Goal: Entertainment & Leisure: Consume media (video, audio)

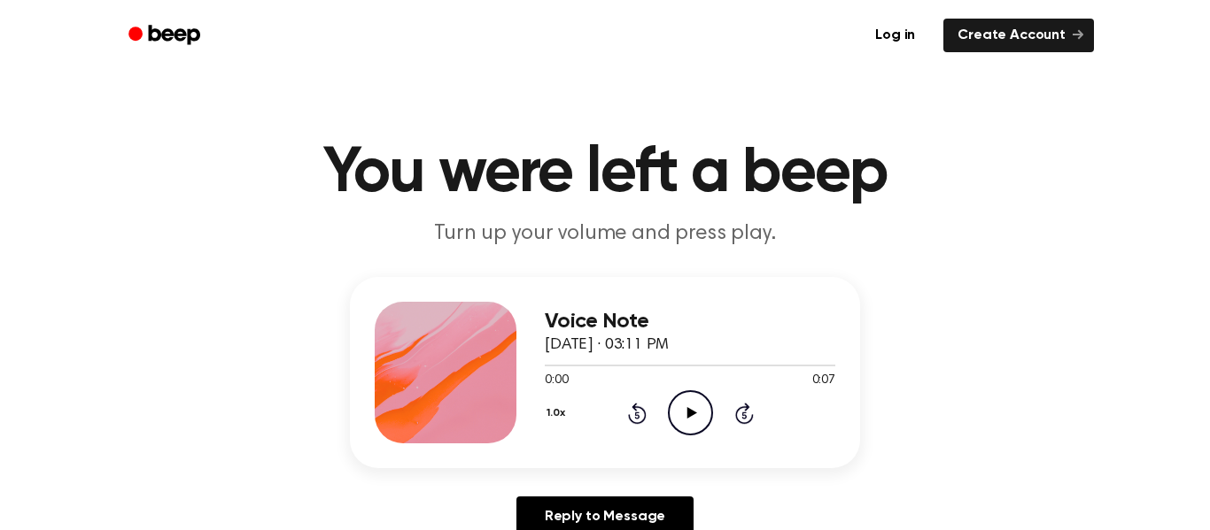
click at [678, 409] on icon "Play Audio" at bounding box center [690, 413] width 45 height 45
click at [687, 418] on icon "Play Audio" at bounding box center [690, 413] width 45 height 45
click at [688, 412] on icon at bounding box center [691, 413] width 10 height 12
click at [700, 415] on icon "Play Audio" at bounding box center [690, 413] width 45 height 45
click at [685, 430] on icon "Play Audio" at bounding box center [690, 413] width 45 height 45
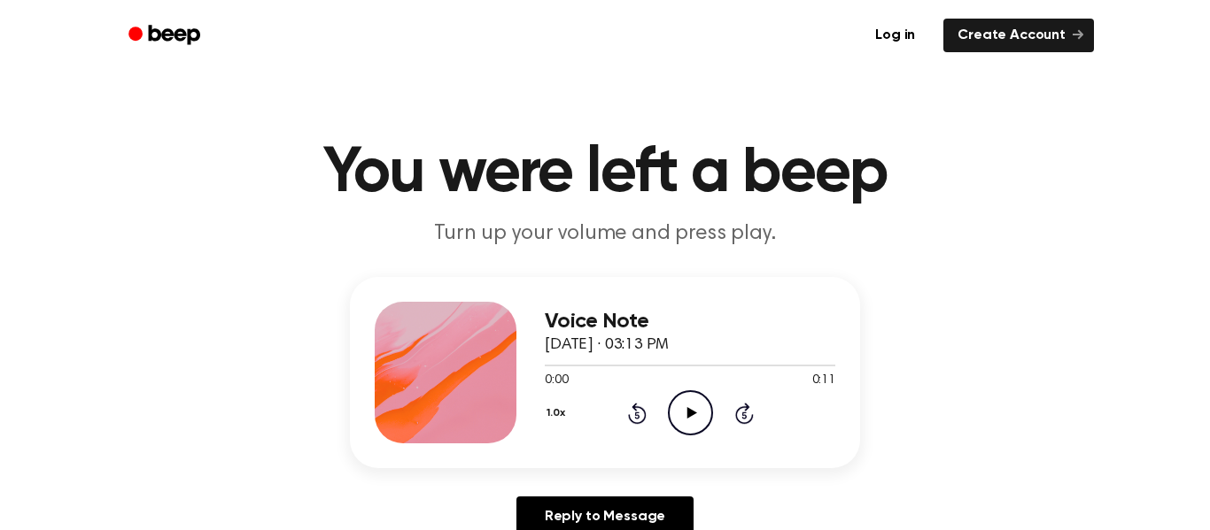
click at [693, 422] on icon "Play Audio" at bounding box center [690, 413] width 45 height 45
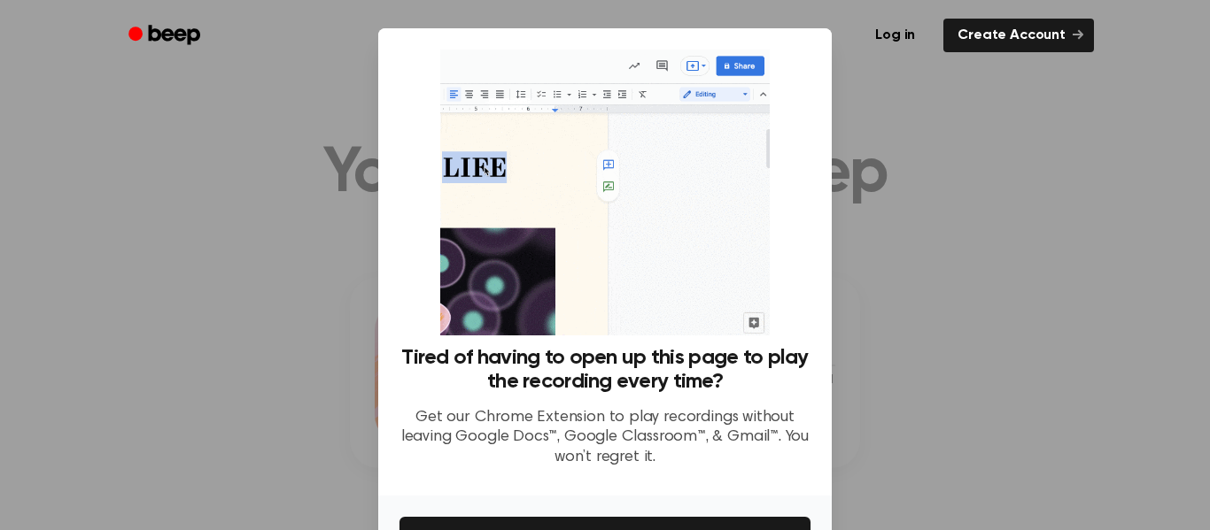
click at [955, 146] on div at bounding box center [605, 265] width 1210 height 530
click at [917, 120] on div at bounding box center [605, 265] width 1210 height 530
click at [825, 123] on div "Tired of having to open up this page to play the recording every time? Get our …" at bounding box center [604, 262] width 453 height 468
click at [832, 128] on div at bounding box center [605, 265] width 1210 height 530
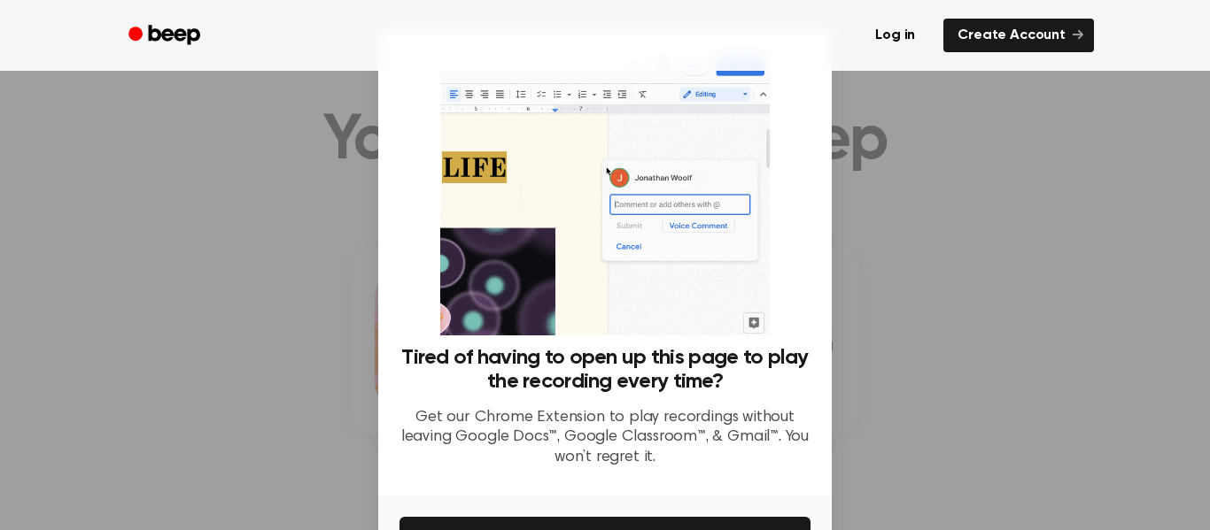
scroll to position [114, 0]
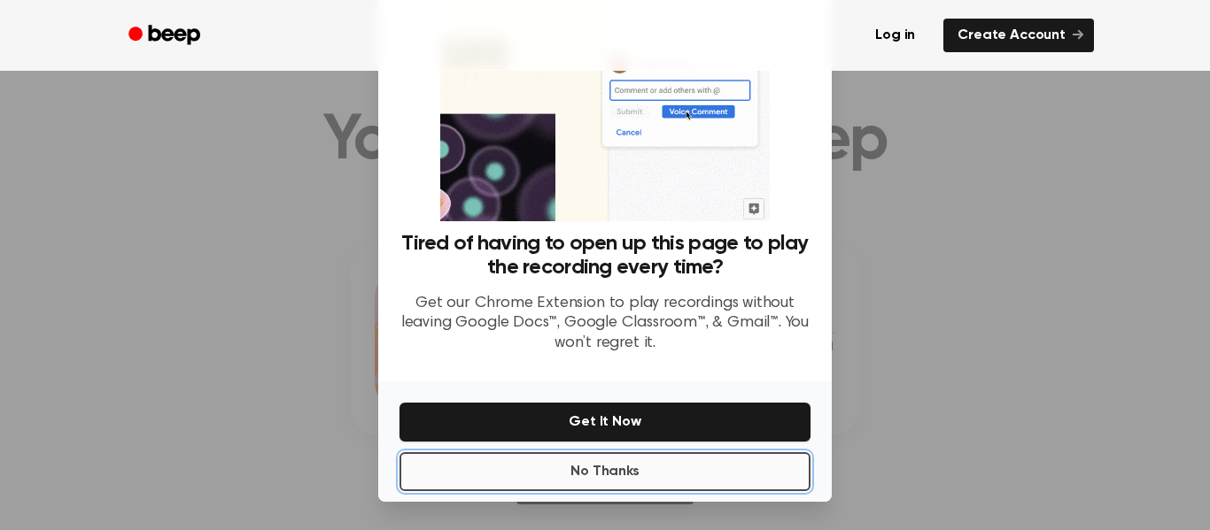
click at [672, 460] on button "No Thanks" at bounding box center [604, 471] width 411 height 39
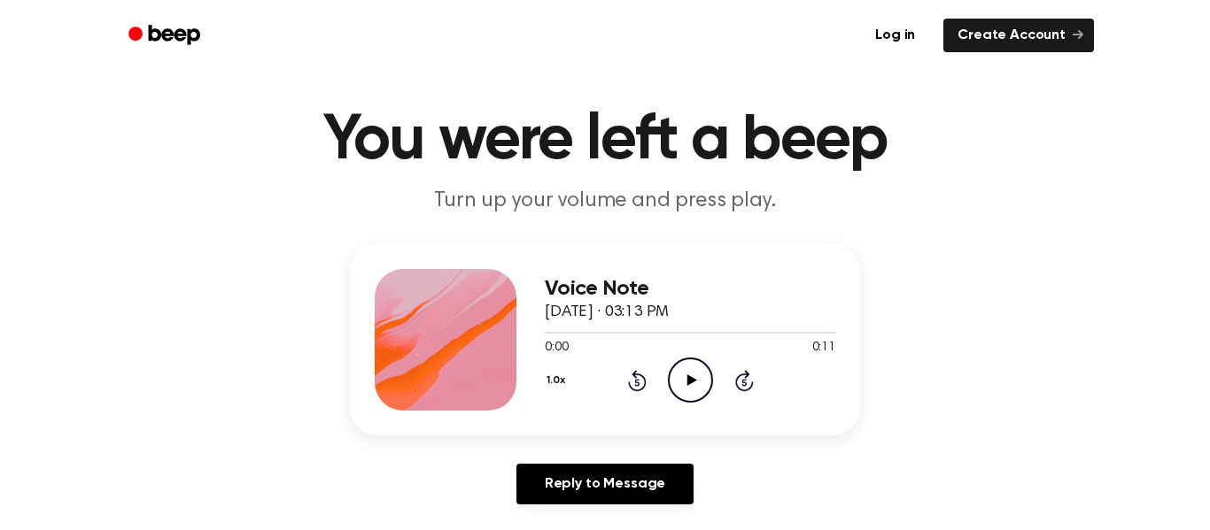
click at [685, 402] on icon "Play Audio" at bounding box center [690, 380] width 45 height 45
click at [678, 383] on icon "Play Audio" at bounding box center [690, 380] width 45 height 45
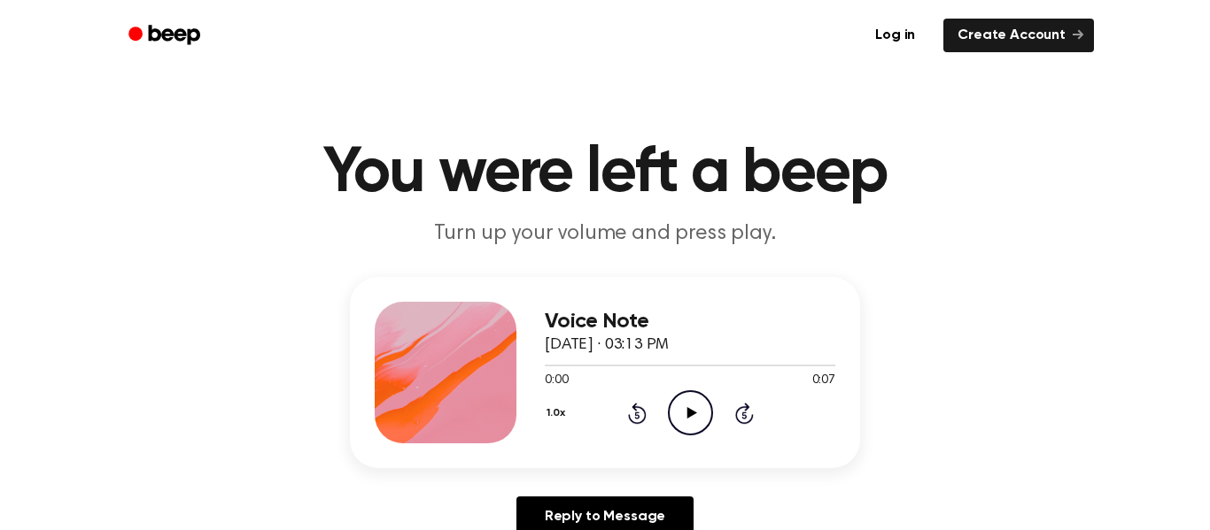
click at [671, 411] on icon "Play Audio" at bounding box center [690, 413] width 45 height 45
click at [675, 414] on icon "Play Audio" at bounding box center [690, 413] width 45 height 45
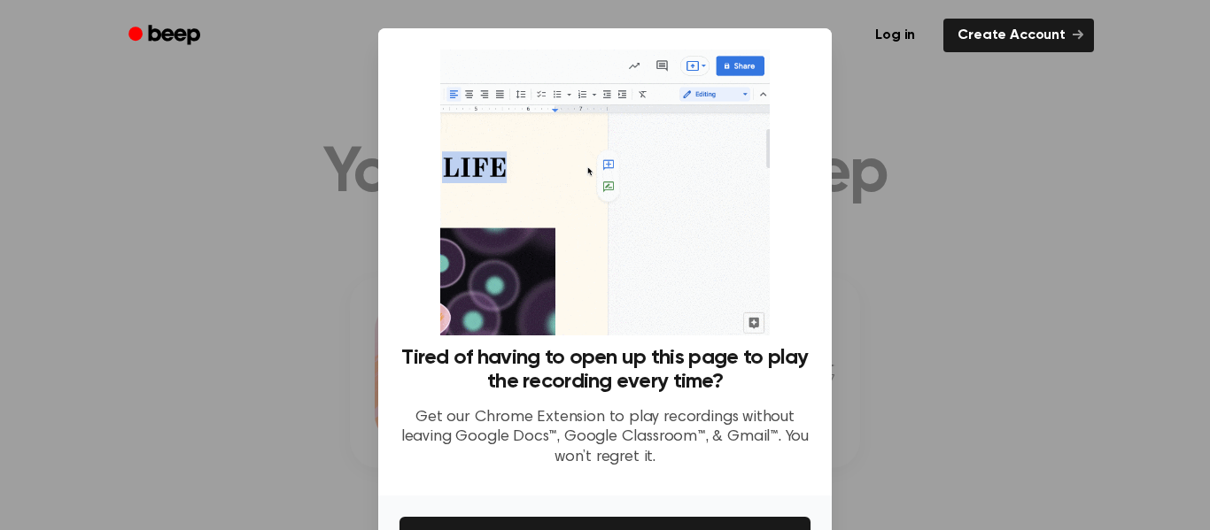
click at [912, 341] on div at bounding box center [605, 265] width 1210 height 530
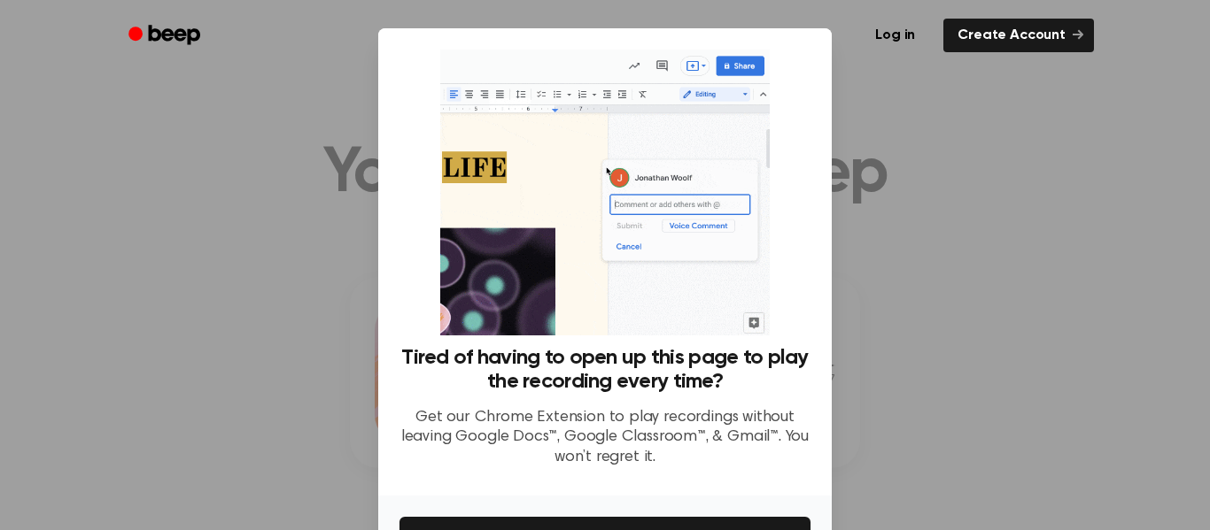
click at [912, 341] on div at bounding box center [605, 265] width 1210 height 530
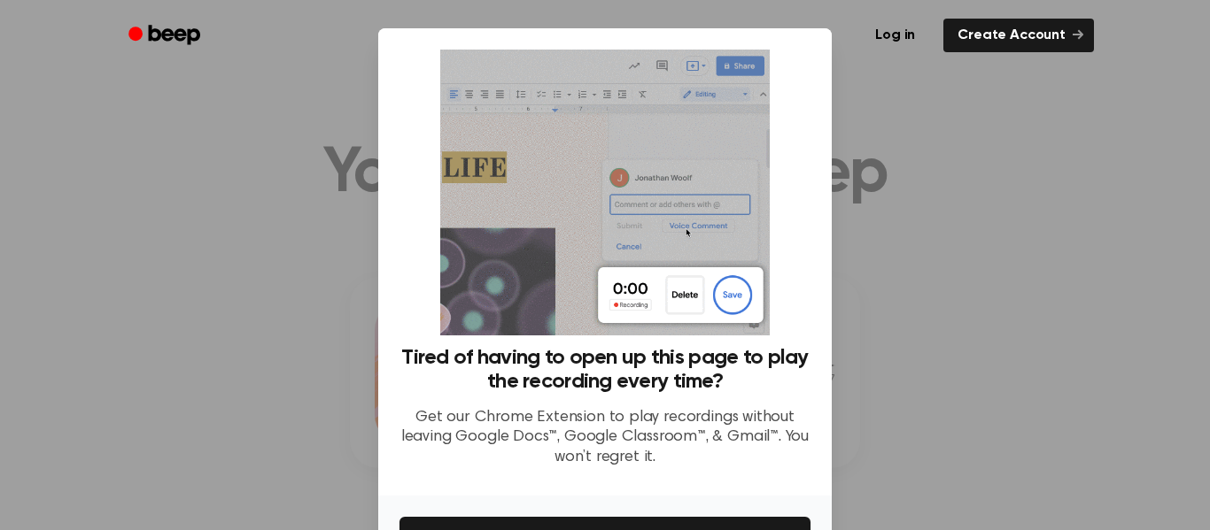
click at [912, 341] on div at bounding box center [605, 265] width 1210 height 530
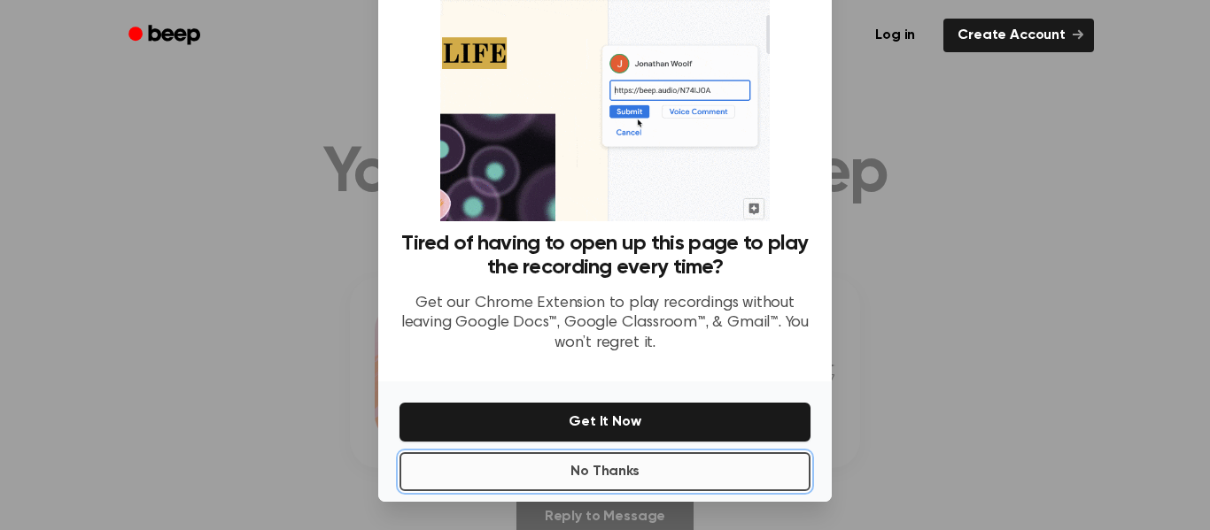
click at [744, 454] on button "No Thanks" at bounding box center [604, 471] width 411 height 39
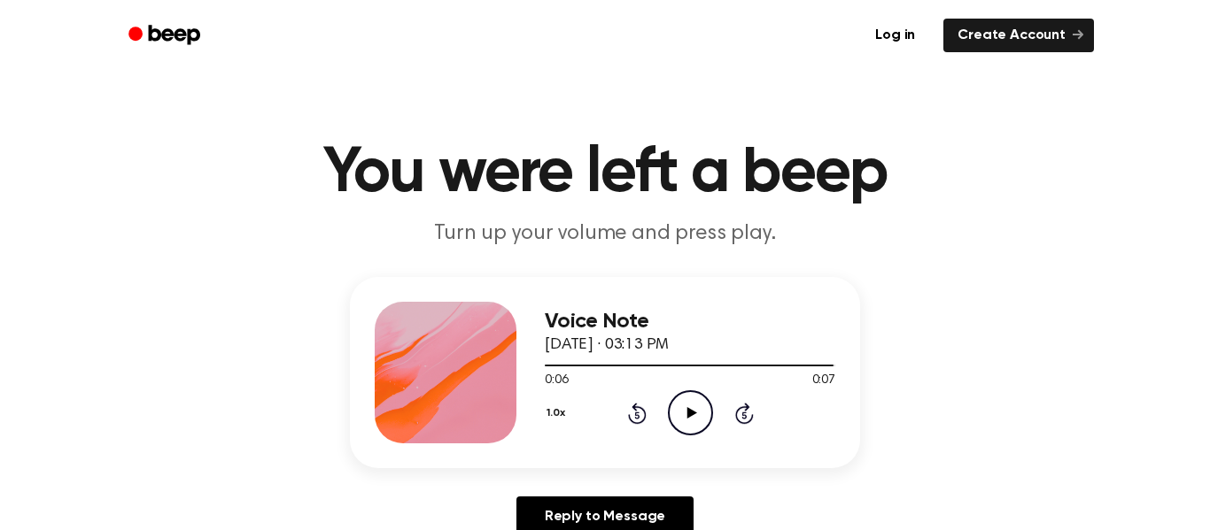
click at [723, 429] on div "1.0x Rewind 5 seconds Play Audio Skip 5 seconds" at bounding box center [690, 413] width 290 height 45
click at [703, 421] on icon "Play Audio" at bounding box center [690, 413] width 45 height 45
click at [674, 412] on icon "Play Audio" at bounding box center [690, 413] width 45 height 45
click at [686, 419] on icon "Play Audio" at bounding box center [690, 413] width 45 height 45
click at [669, 410] on circle at bounding box center [690, 412] width 43 height 43
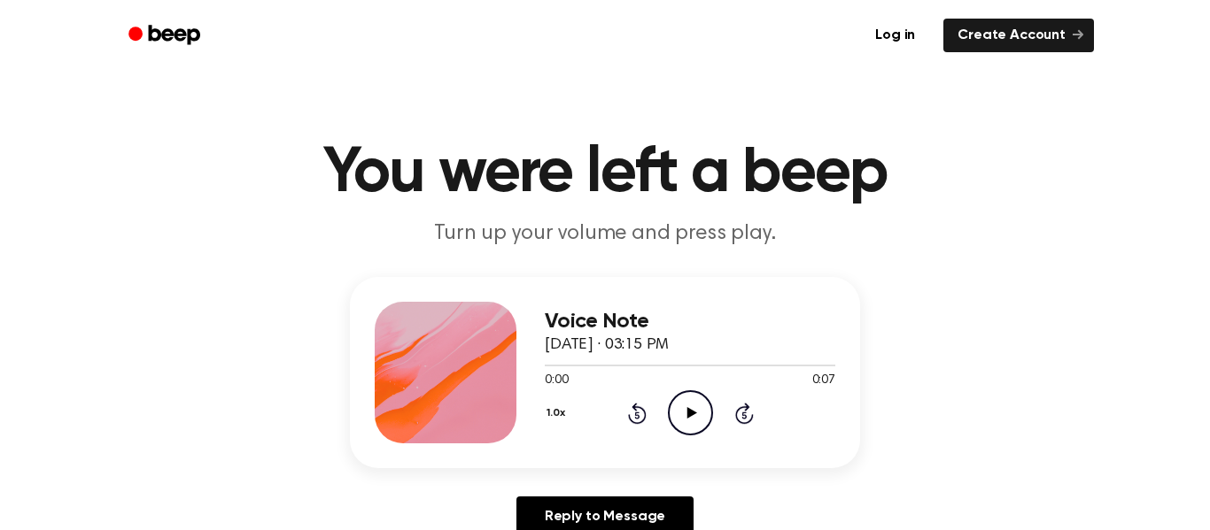
click at [679, 398] on icon "Play Audio" at bounding box center [690, 413] width 45 height 45
click at [677, 423] on icon "Play Audio" at bounding box center [690, 413] width 45 height 45
click at [690, 429] on icon "Play Audio" at bounding box center [690, 413] width 45 height 45
click at [685, 428] on icon "Play Audio" at bounding box center [690, 413] width 45 height 45
click at [686, 401] on icon "Play Audio" at bounding box center [690, 413] width 45 height 45
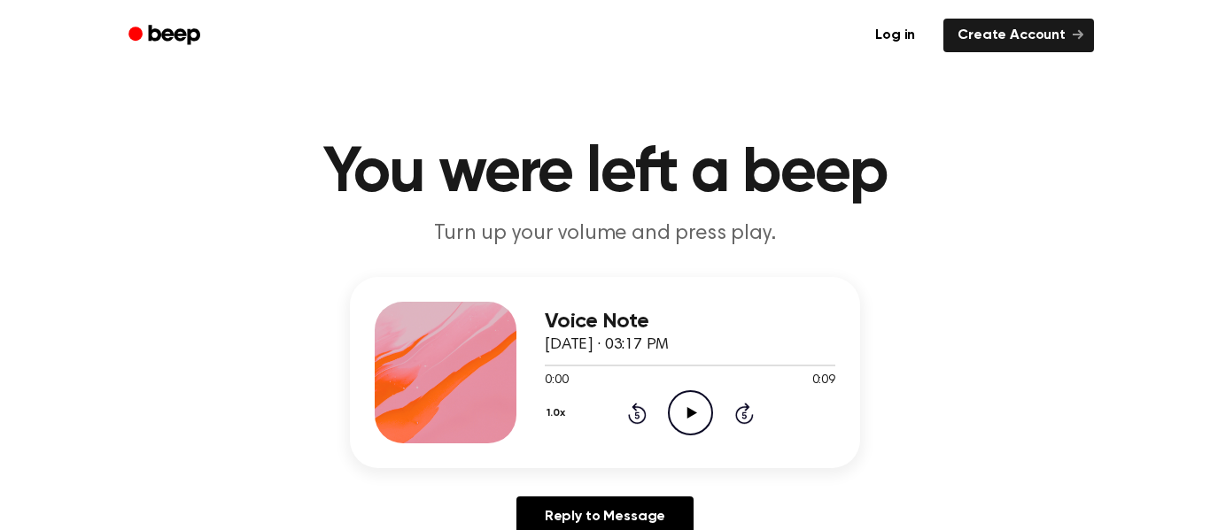
click at [674, 414] on icon "Play Audio" at bounding box center [690, 413] width 45 height 45
click at [684, 406] on icon "Play Audio" at bounding box center [690, 413] width 45 height 45
click at [690, 427] on icon "Play Audio" at bounding box center [690, 413] width 45 height 45
click at [735, 392] on div "1.0x Rewind 5 seconds Play Audio Skip 5 seconds" at bounding box center [690, 413] width 290 height 45
click at [697, 409] on icon "Play Audio" at bounding box center [690, 413] width 45 height 45
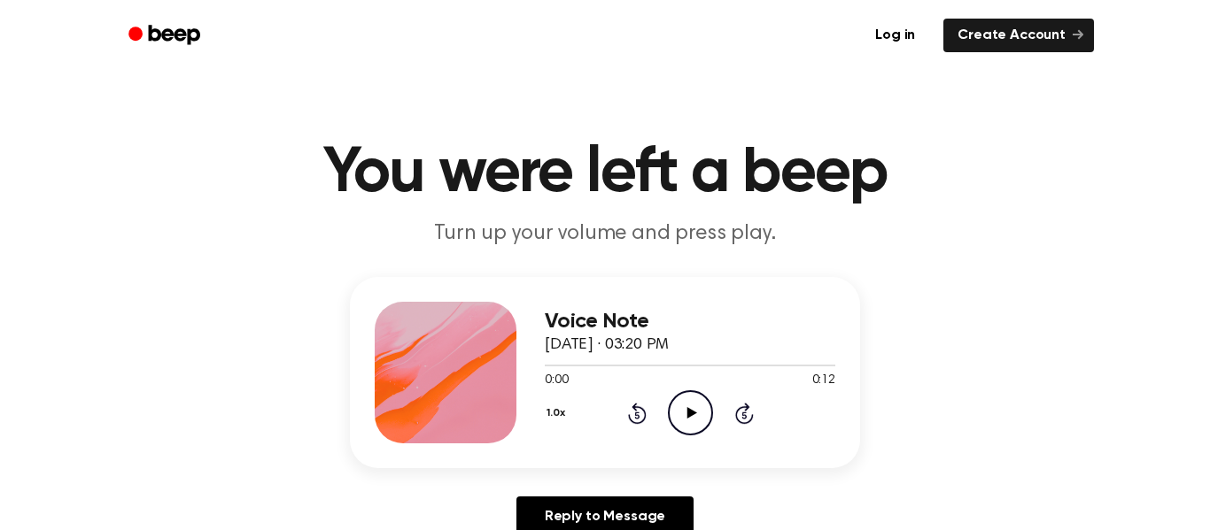
click at [693, 428] on icon "Play Audio" at bounding box center [690, 413] width 45 height 45
click at [665, 413] on div "1.0x Rewind 5 seconds Play Audio Skip 5 seconds" at bounding box center [690, 413] width 290 height 45
click at [675, 412] on icon "Play Audio" at bounding box center [690, 413] width 45 height 45
click at [708, 412] on icon "Play Audio" at bounding box center [690, 413] width 45 height 45
click at [693, 411] on icon "Play Audio" at bounding box center [690, 413] width 45 height 45
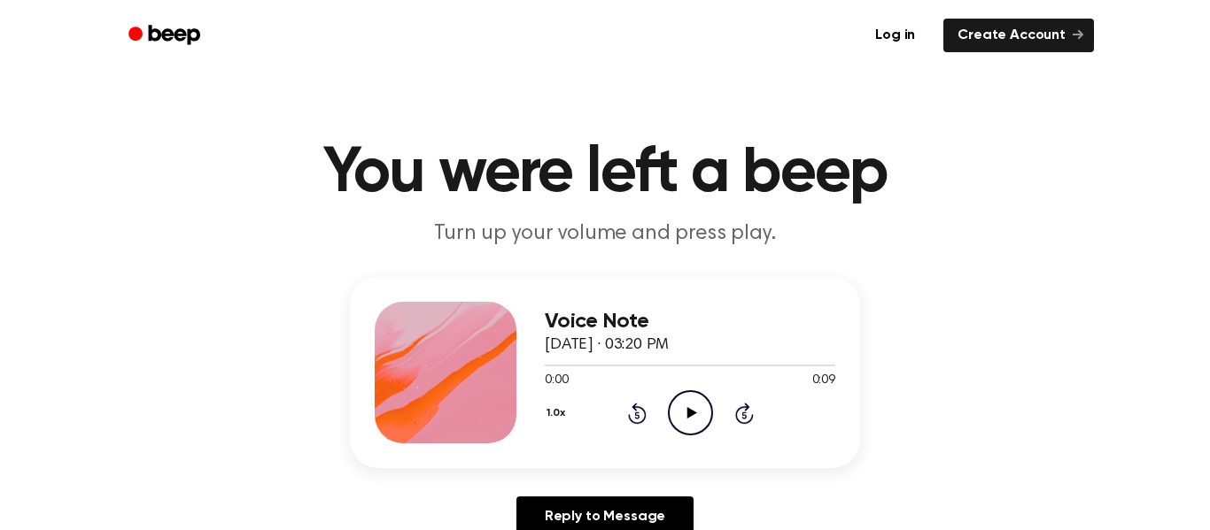
click at [665, 417] on div "1.0x Rewind 5 seconds Play Audio Skip 5 seconds" at bounding box center [690, 413] width 290 height 45
click at [680, 417] on icon "Play Audio" at bounding box center [690, 413] width 45 height 45
click at [687, 409] on icon at bounding box center [691, 413] width 10 height 12
click at [687, 395] on icon "Play Audio" at bounding box center [690, 413] width 45 height 45
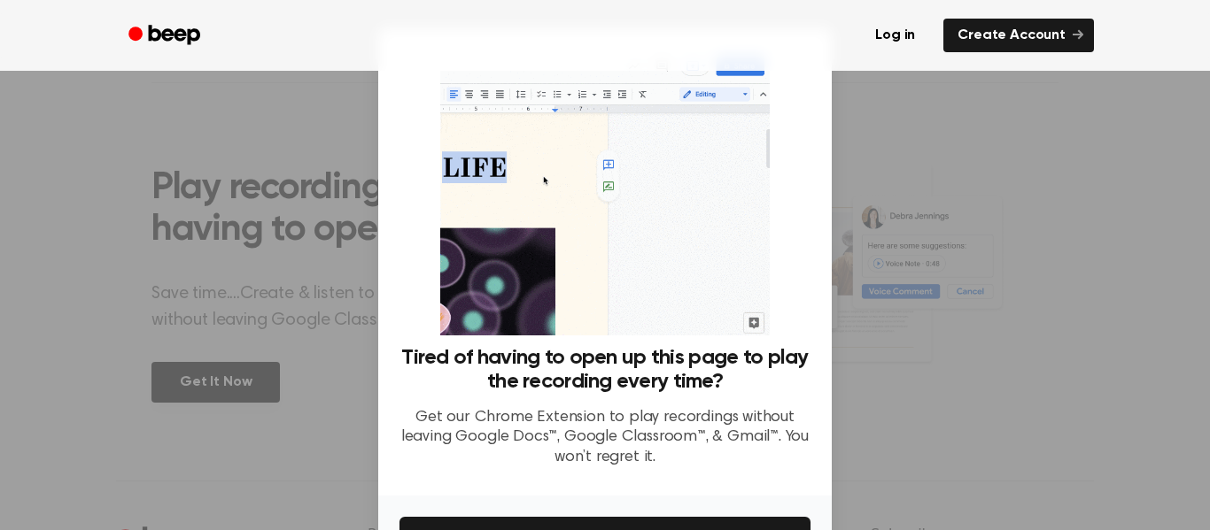
scroll to position [114, 0]
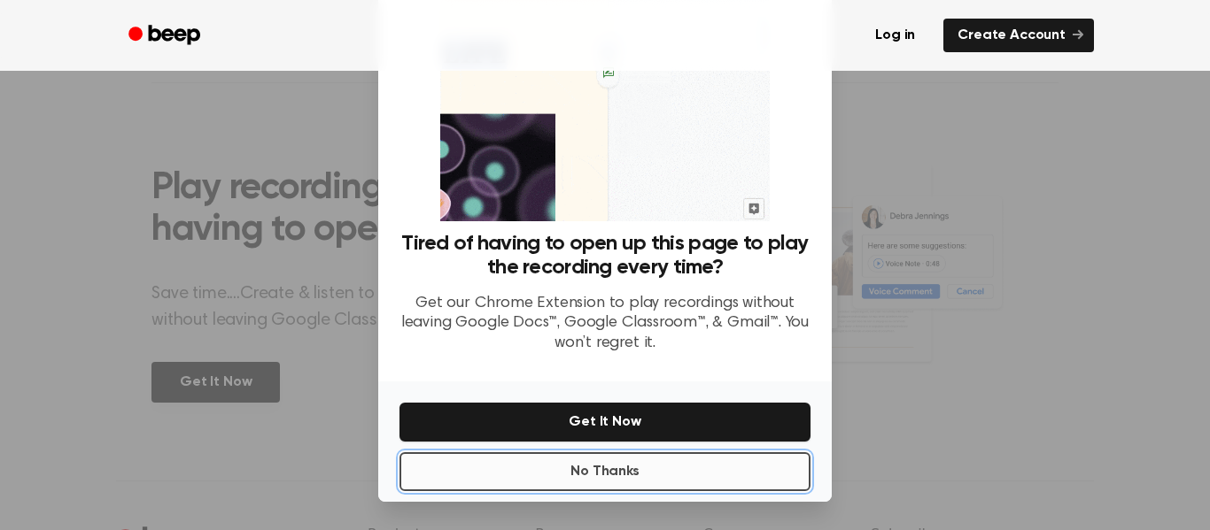
click at [712, 476] on button "No Thanks" at bounding box center [604, 471] width 411 height 39
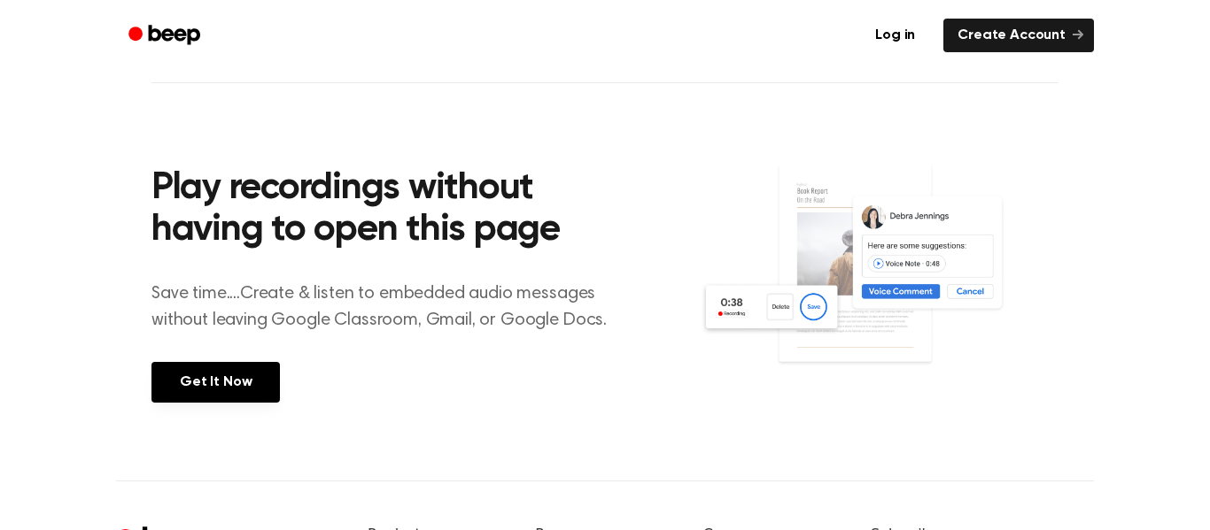
scroll to position [0, 0]
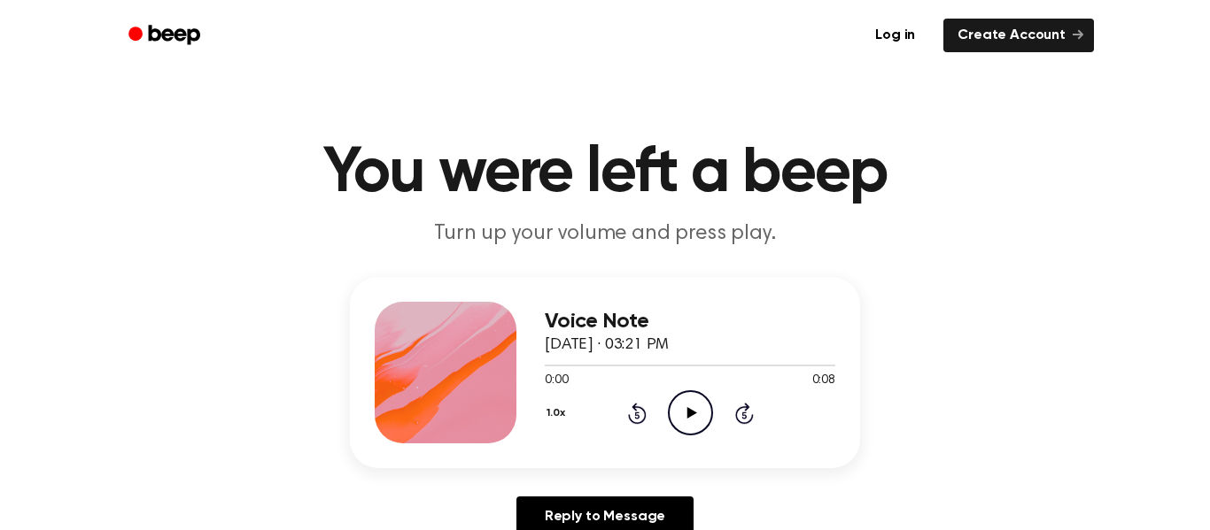
click at [687, 430] on icon "Play Audio" at bounding box center [690, 413] width 45 height 45
click at [688, 411] on icon at bounding box center [691, 413] width 10 height 12
click at [686, 414] on icon at bounding box center [691, 413] width 10 height 12
click at [677, 414] on icon "Play Audio" at bounding box center [690, 413] width 45 height 45
click at [673, 431] on icon "Play Audio" at bounding box center [690, 413] width 45 height 45
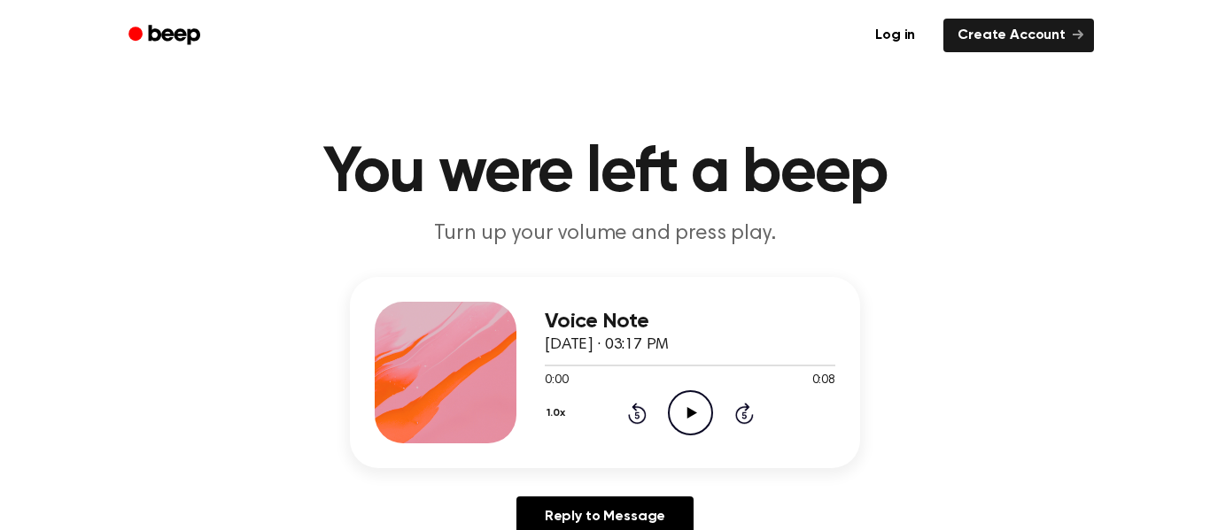
click at [694, 415] on icon "Play Audio" at bounding box center [690, 413] width 45 height 45
